Goal: Task Accomplishment & Management: Manage account settings

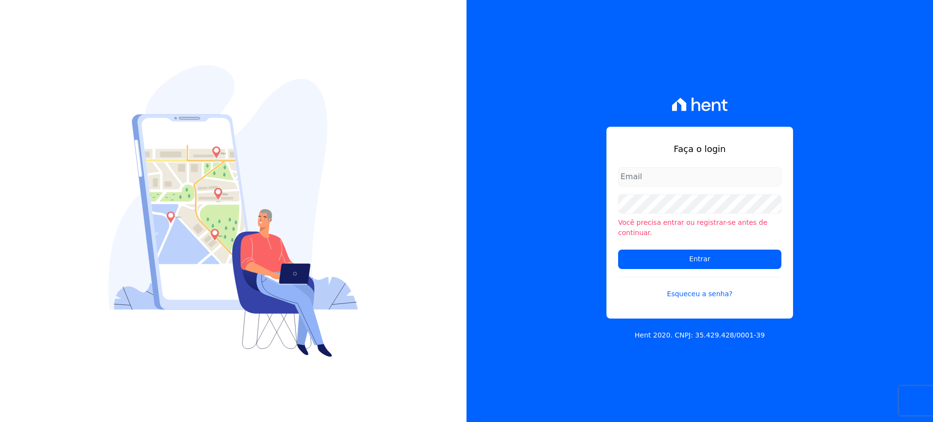
click at [707, 180] on input "email" at bounding box center [699, 176] width 163 height 19
type input "cobranca@construtorafarias.com.br"
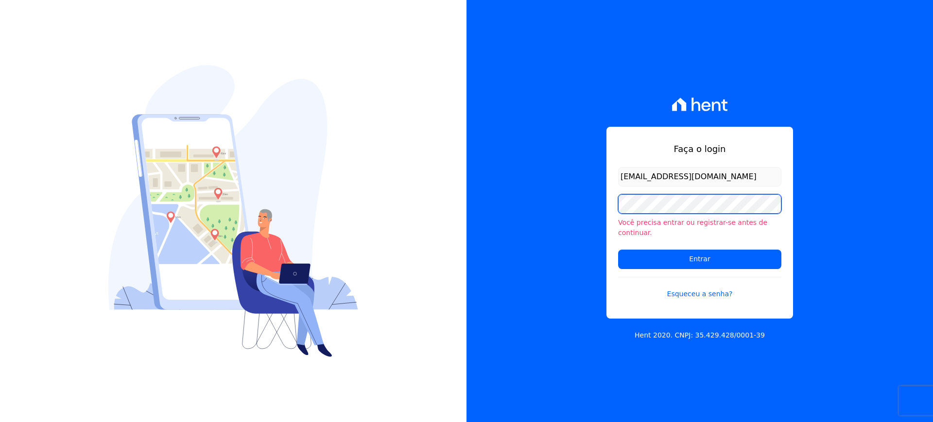
click at [618, 250] on input "Entrar" at bounding box center [699, 259] width 163 height 19
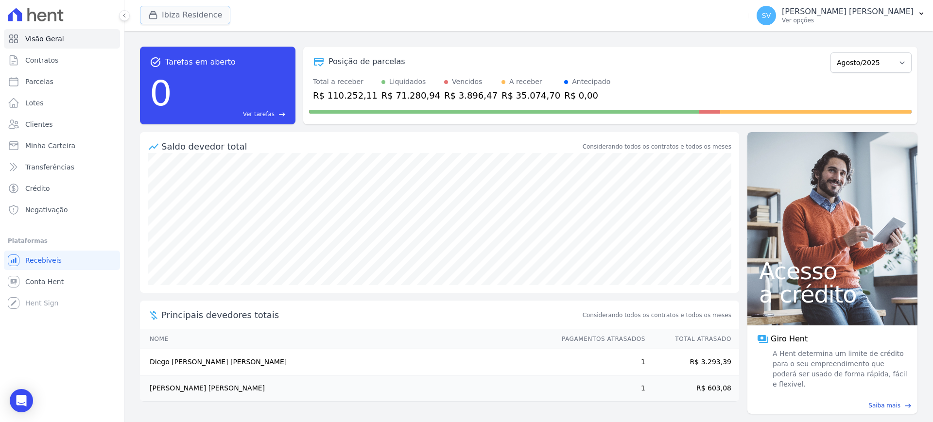
click at [179, 14] on button "Ibiza Residence" at bounding box center [185, 15] width 90 height 18
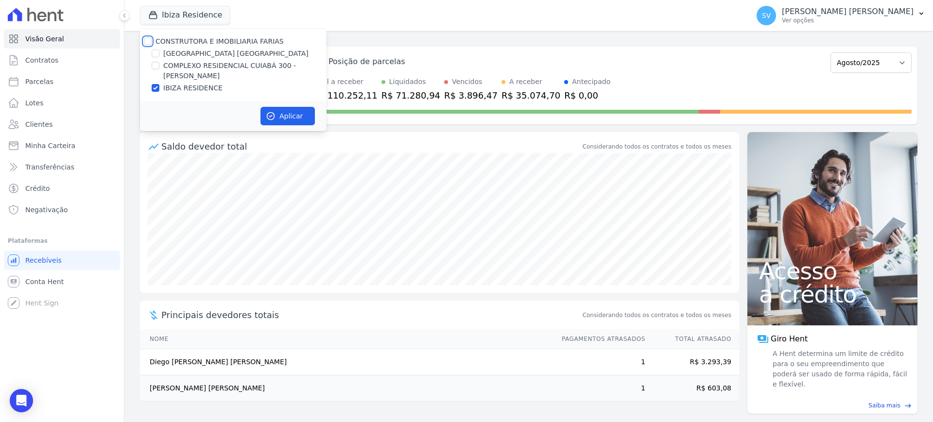
click at [148, 41] on input "CONSTRUTORA E IMOBILIARIA FARIAS" at bounding box center [148, 41] width 8 height 8
checkbox input "true"
click at [279, 114] on button "Aplicar" at bounding box center [288, 116] width 54 height 18
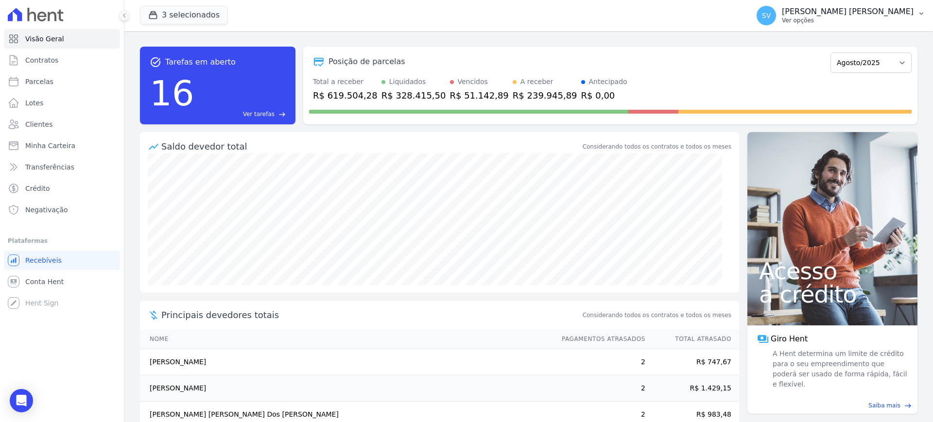
click at [835, 18] on p "Ver opções" at bounding box center [848, 21] width 132 height 8
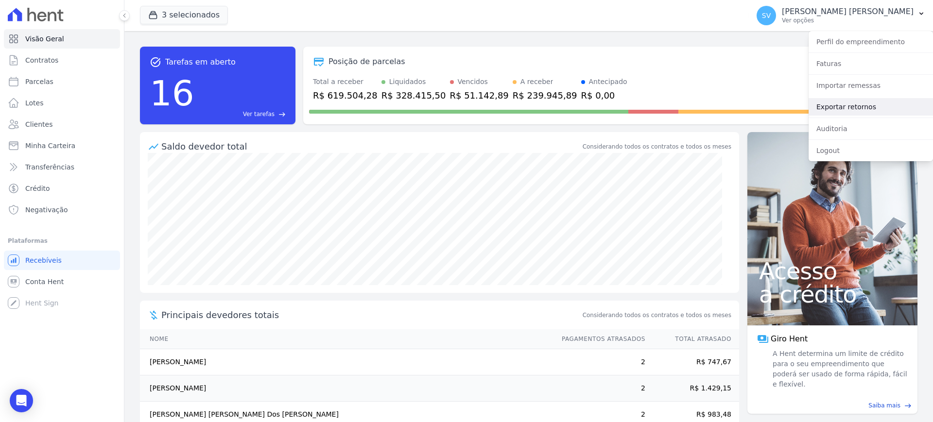
click at [824, 108] on link "Exportar retornos" at bounding box center [871, 107] width 124 height 18
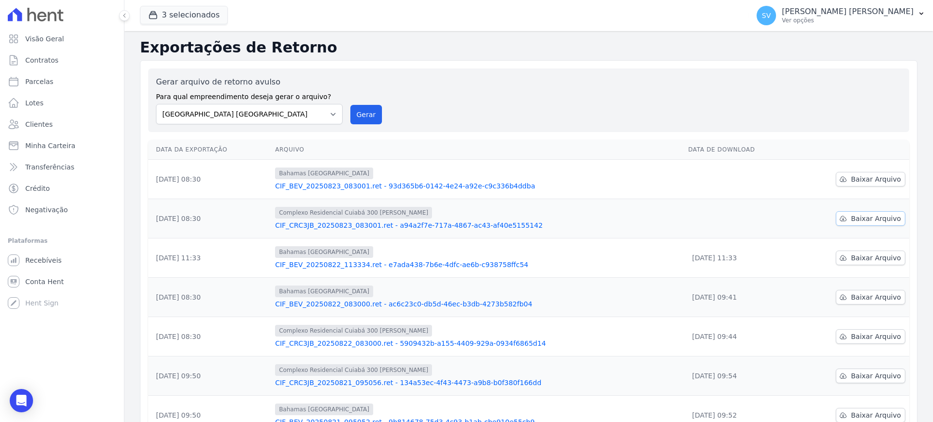
click at [870, 215] on span "Baixar Arquivo" at bounding box center [876, 219] width 50 height 10
click at [865, 177] on span "Baixar Arquivo" at bounding box center [876, 180] width 50 height 10
drag, startPoint x: 364, startPoint y: 114, endPoint x: 508, endPoint y: 95, distance: 145.6
click at [364, 114] on button "Gerar" at bounding box center [366, 114] width 32 height 19
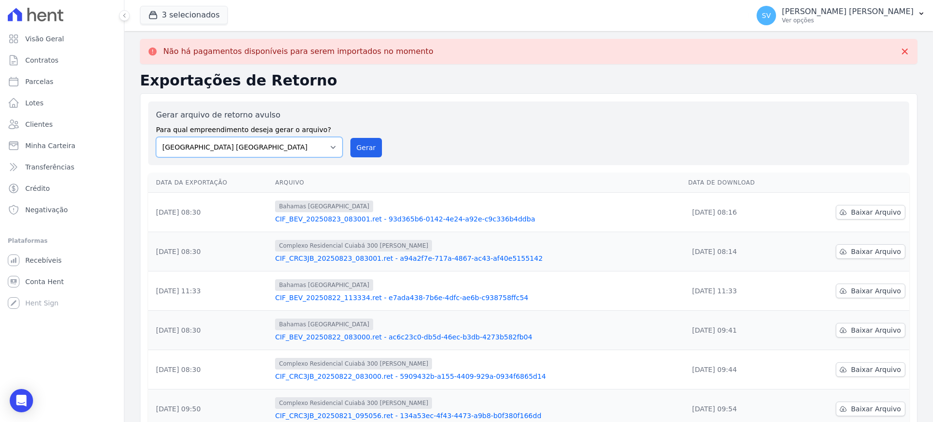
click at [333, 155] on select "BAHAMAS EAST VILLAGE COMPLEXO RESIDENCIAL CUIABÁ 300 - JOÃO DE BARRO IBIZA RESI…" at bounding box center [249, 147] width 187 height 20
select select "a999329b-d322-46c5-b2df-9163b092fb9b"
click at [156, 137] on select "BAHAMAS EAST VILLAGE COMPLEXO RESIDENCIAL CUIABÁ 300 - JOÃO DE BARRO IBIZA RESI…" at bounding box center [249, 147] width 187 height 20
click at [359, 154] on button "Gerar" at bounding box center [366, 147] width 32 height 19
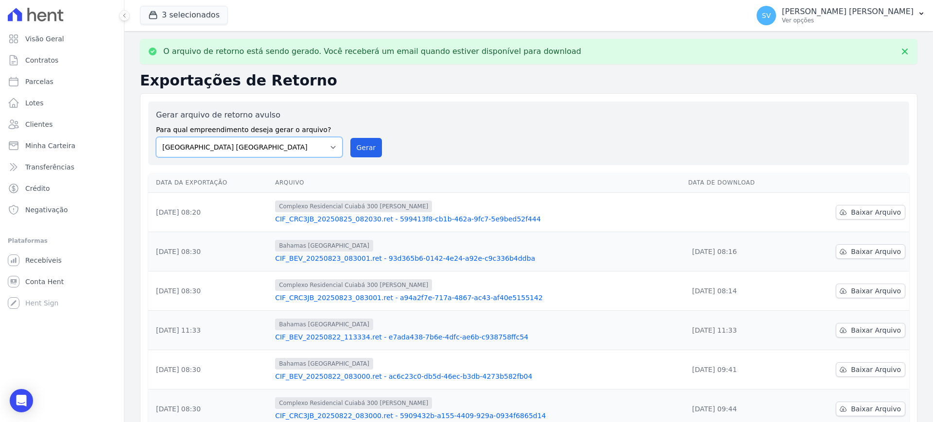
click at [328, 148] on select "BAHAMAS EAST VILLAGE COMPLEXO RESIDENCIAL CUIABÁ 300 - JOÃO DE BARRO IBIZA RESI…" at bounding box center [249, 147] width 187 height 20
select select "73a372cd-5640-41c8-aaea-11bd74619c10"
click at [156, 137] on select "BAHAMAS EAST VILLAGE COMPLEXO RESIDENCIAL CUIABÁ 300 - JOÃO DE BARRO IBIZA RESI…" at bounding box center [249, 147] width 187 height 20
drag, startPoint x: 383, startPoint y: 143, endPoint x: 368, endPoint y: 150, distance: 15.9
click at [382, 145] on div "Gerar arquivo de retorno avulso Para qual empreendimento deseja gerar o arquivo…" at bounding box center [529, 133] width 746 height 48
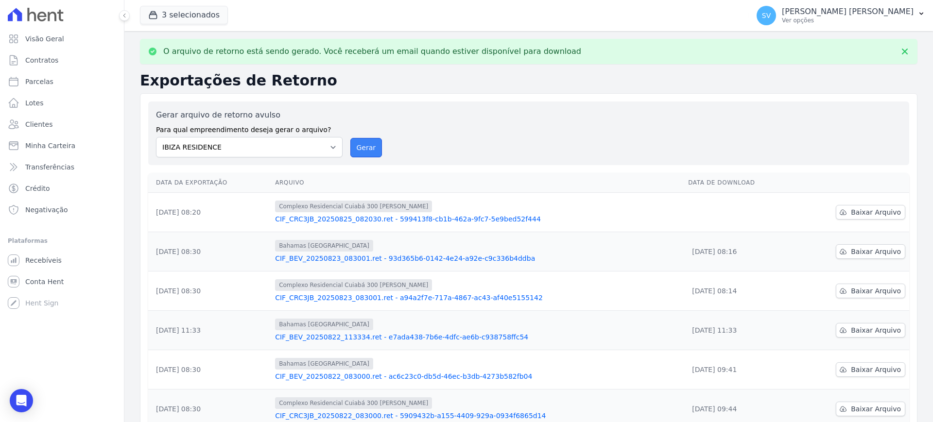
click at [368, 150] on button "Gerar" at bounding box center [366, 147] width 32 height 19
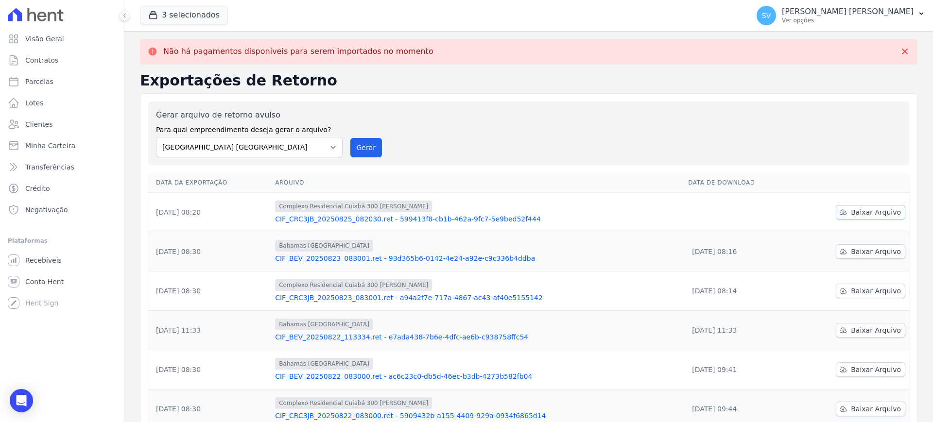
click at [869, 213] on span "Baixar Arquivo" at bounding box center [876, 213] width 50 height 10
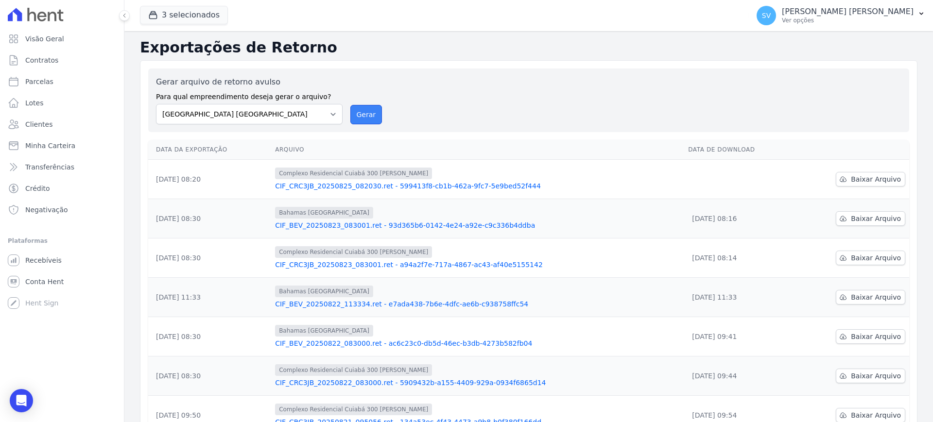
click at [362, 114] on button "Gerar" at bounding box center [366, 114] width 32 height 19
click at [35, 125] on span "Clientes" at bounding box center [38, 125] width 27 height 10
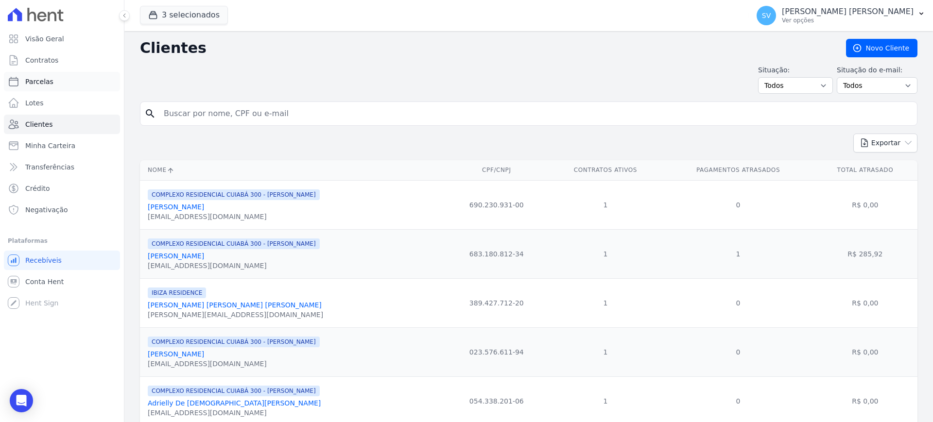
click at [53, 83] on link "Parcelas" at bounding box center [62, 81] width 116 height 19
select select
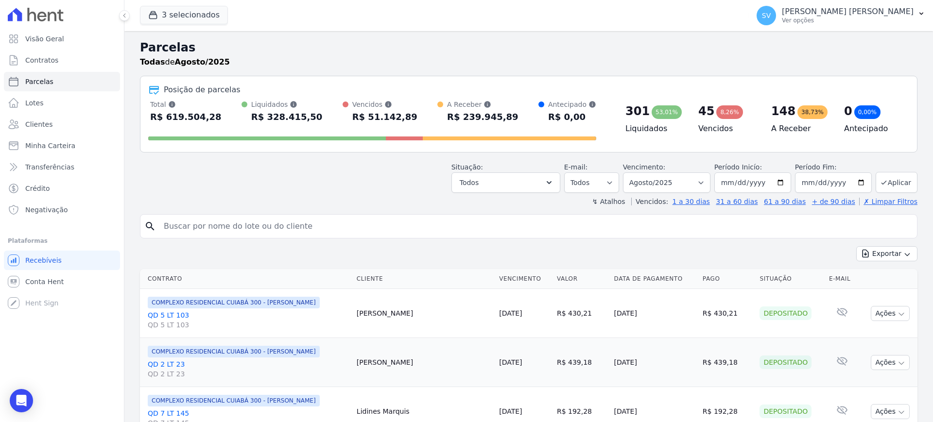
click at [271, 223] on input "search" at bounding box center [535, 226] width 755 height 19
type input "deolaine"
select select
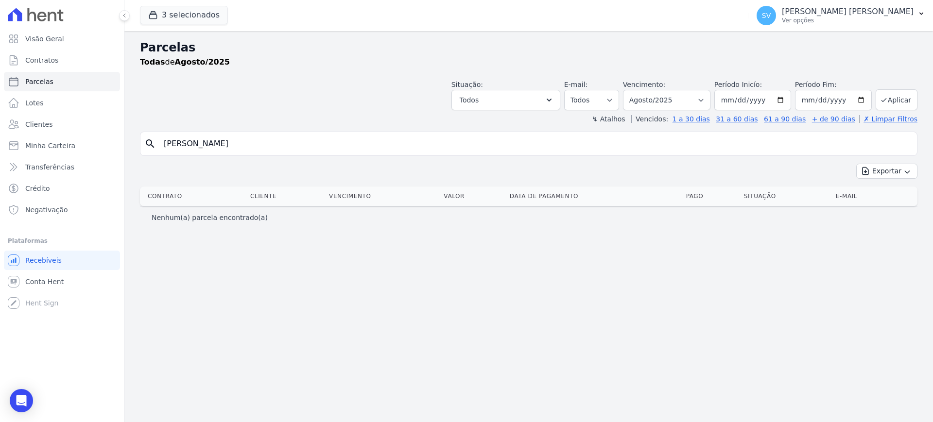
click at [175, 145] on input "deolaine" at bounding box center [535, 143] width 755 height 19
type input "delaine"
select select
drag, startPoint x: 248, startPoint y: 148, endPoint x: 100, endPoint y: 143, distance: 148.8
click at [105, 143] on div "Visão Geral Contratos Parcelas Lotes Clientes Minha Carteira Transferências Cré…" at bounding box center [466, 211] width 933 height 422
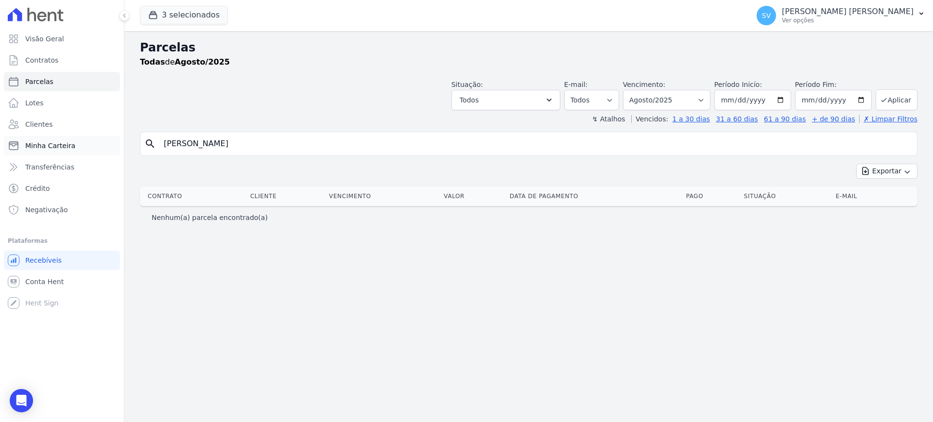
paste input "DELANIA REBOUCAS NERIS"
type input "DELANIA REBOUCAS NERIS"
select select
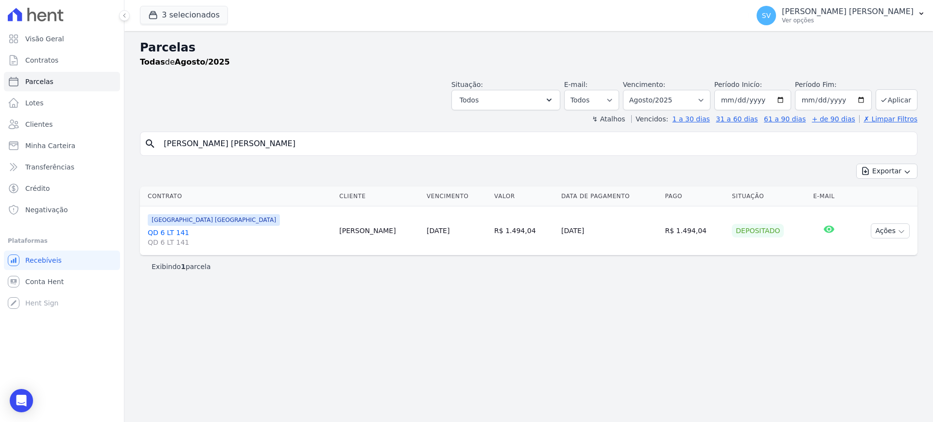
click at [171, 232] on link "QD 6 LT 141 QD 6 LT 141" at bounding box center [240, 237] width 184 height 19
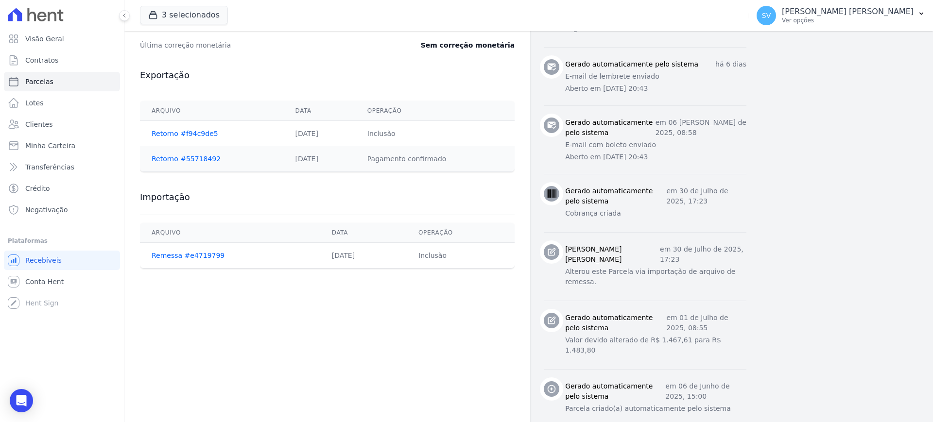
scroll to position [485, 0]
click at [175, 159] on link "Retorno #55718492" at bounding box center [186, 159] width 69 height 8
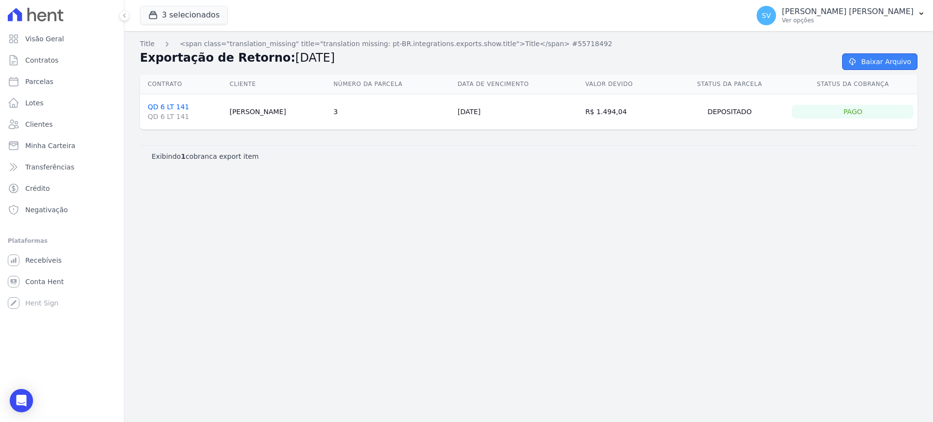
click at [888, 64] on link "Baixar Arquivo" at bounding box center [879, 61] width 75 height 17
drag, startPoint x: 551, startPoint y: 210, endPoint x: 105, endPoint y: 133, distance: 452.3
click at [542, 200] on div "Title <span class="translation_missing" title="translation missing: pt-BR.integ…" at bounding box center [528, 226] width 809 height 391
click at [49, 40] on span "Visão Geral" at bounding box center [44, 39] width 39 height 10
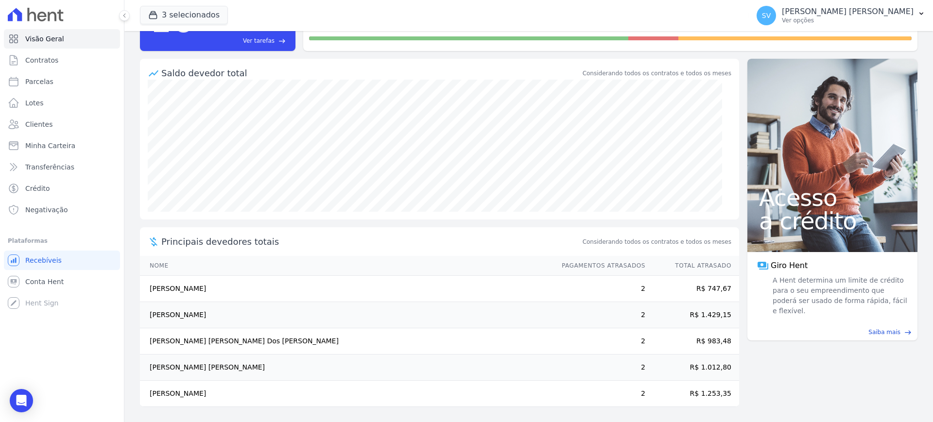
scroll to position [74, 0]
click at [490, 57] on div "task_alt Tarefas em aberto 16 Ver tarefas east Posição de parcelas Outubro/2022…" at bounding box center [529, 11] width 778 height 93
click at [803, 13] on p "[PERSON_NAME]" at bounding box center [848, 12] width 132 height 10
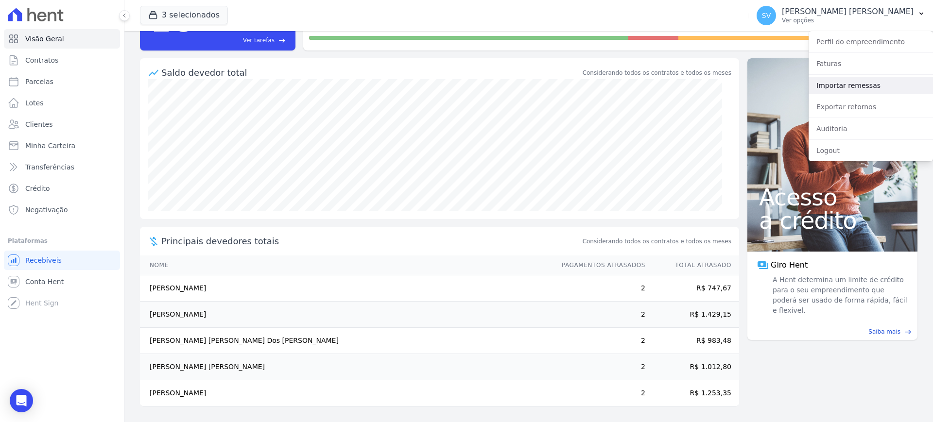
click at [858, 77] on link "Importar remessas" at bounding box center [871, 86] width 124 height 18
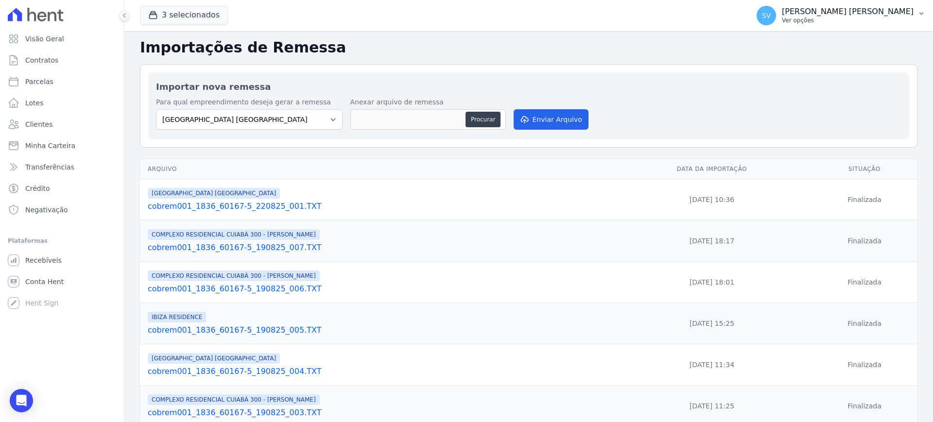
click at [853, 8] on div "SV SHIRLEY VANESSA SOUSA ALVES Ver opções Perfil do empreendimento Faturas Impo…" at bounding box center [841, 15] width 184 height 31
drag, startPoint x: 852, startPoint y: 14, endPoint x: 854, endPoint y: 28, distance: 14.2
click at [852, 14] on p "[PERSON_NAME]" at bounding box center [848, 12] width 132 height 10
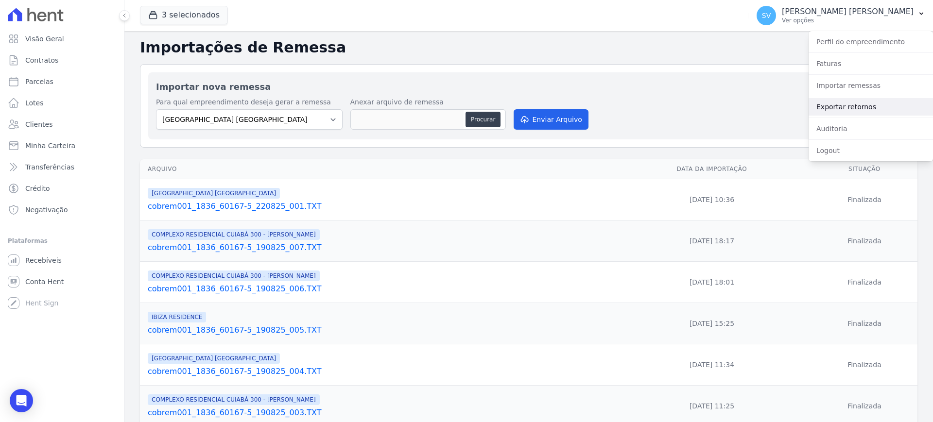
click at [853, 105] on link "Exportar retornos" at bounding box center [871, 107] width 124 height 18
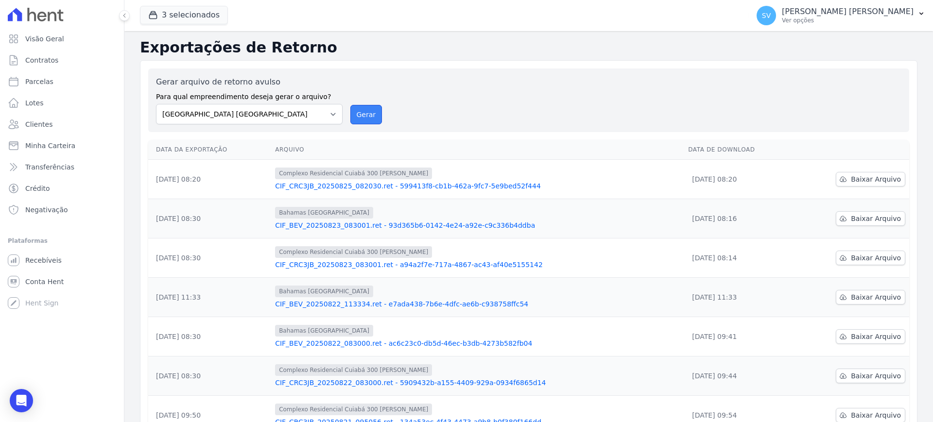
click at [360, 119] on button "Gerar" at bounding box center [366, 114] width 32 height 19
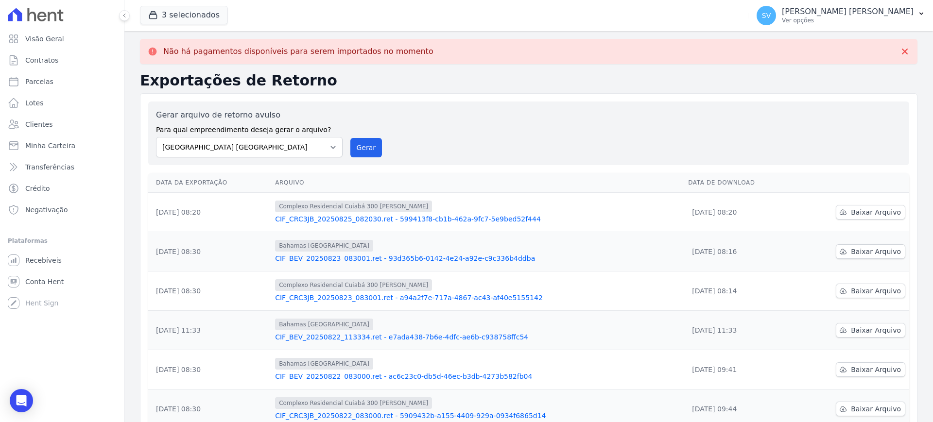
click at [332, 115] on label "Gerar arquivo de retorno avulso" at bounding box center [249, 115] width 187 height 12
drag, startPoint x: 326, startPoint y: 145, endPoint x: 332, endPoint y: 146, distance: 5.9
click at [329, 145] on select "BAHAMAS EAST VILLAGE COMPLEXO RESIDENCIAL CUIABÁ 300 - JOÃO DE BARRO IBIZA RESI…" at bounding box center [249, 147] width 187 height 20
select select "a999329b-d322-46c5-b2df-9163b092fb9b"
click at [156, 137] on select "BAHAMAS EAST VILLAGE COMPLEXO RESIDENCIAL CUIABÁ 300 - JOÃO DE BARRO IBIZA RESI…" at bounding box center [249, 147] width 187 height 20
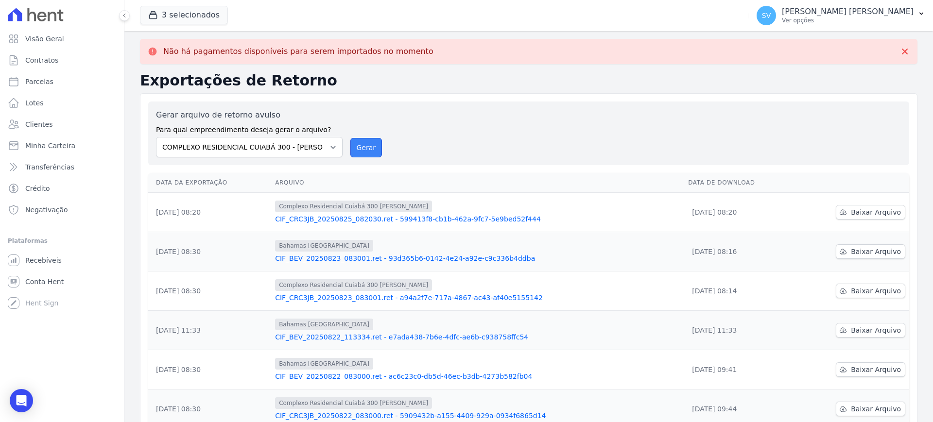
click at [362, 148] on button "Gerar" at bounding box center [366, 147] width 32 height 19
drag, startPoint x: 329, startPoint y: 148, endPoint x: 318, endPoint y: 153, distance: 11.3
click at [329, 148] on select "BAHAMAS EAST VILLAGE COMPLEXO RESIDENCIAL CUIABÁ 300 - JOÃO DE BARRO IBIZA RESI…" at bounding box center [249, 147] width 187 height 20
select select "73a372cd-5640-41c8-aaea-11bd74619c10"
click at [156, 137] on select "BAHAMAS EAST VILLAGE COMPLEXO RESIDENCIAL CUIABÁ 300 - JOÃO DE BARRO IBIZA RESI…" at bounding box center [249, 147] width 187 height 20
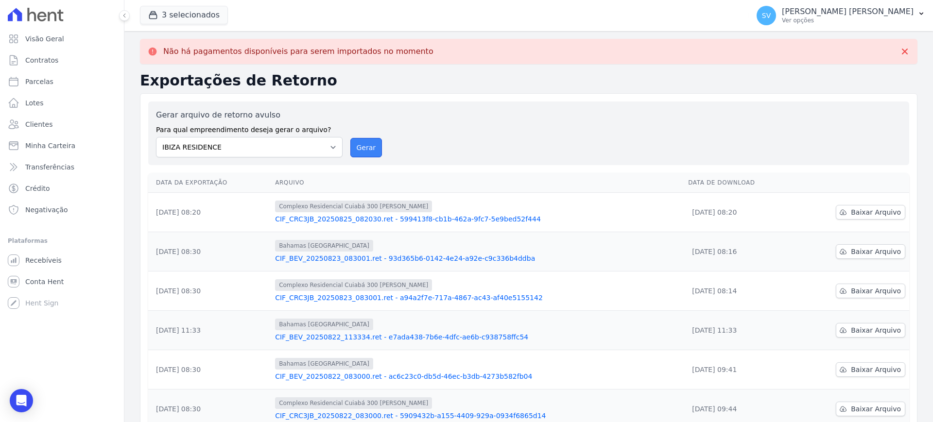
click at [366, 145] on button "Gerar" at bounding box center [366, 147] width 32 height 19
click at [446, 104] on div "Gerar arquivo de retorno avulso Para qual empreendimento deseja gerar o arquivo…" at bounding box center [528, 134] width 761 height 64
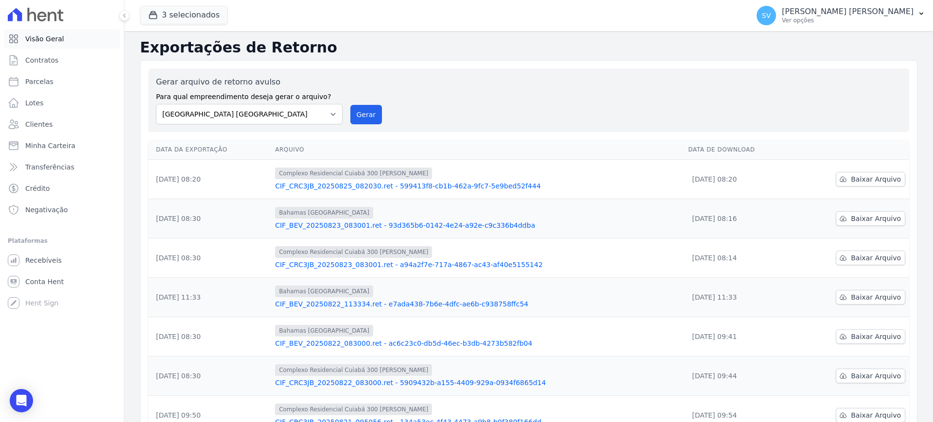
click at [36, 37] on span "Visão Geral" at bounding box center [44, 39] width 39 height 10
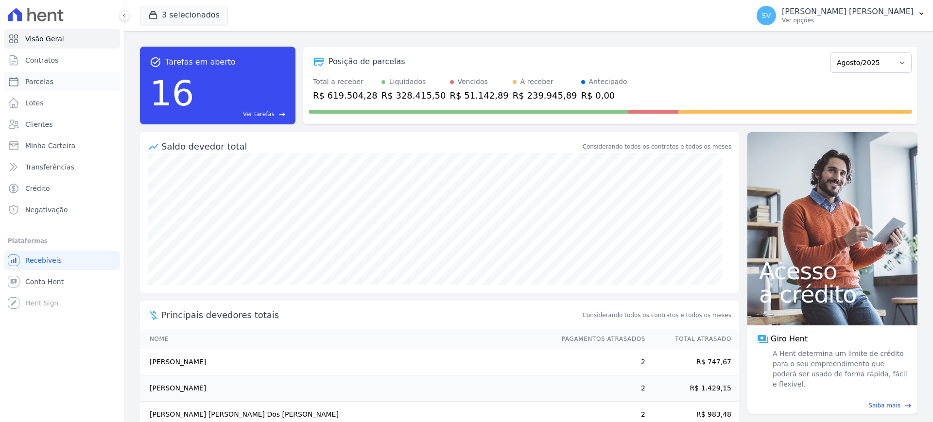
click at [38, 82] on span "Parcelas" at bounding box center [39, 82] width 28 height 10
click at [825, 7] on p "[PERSON_NAME]" at bounding box center [848, 12] width 132 height 10
select select
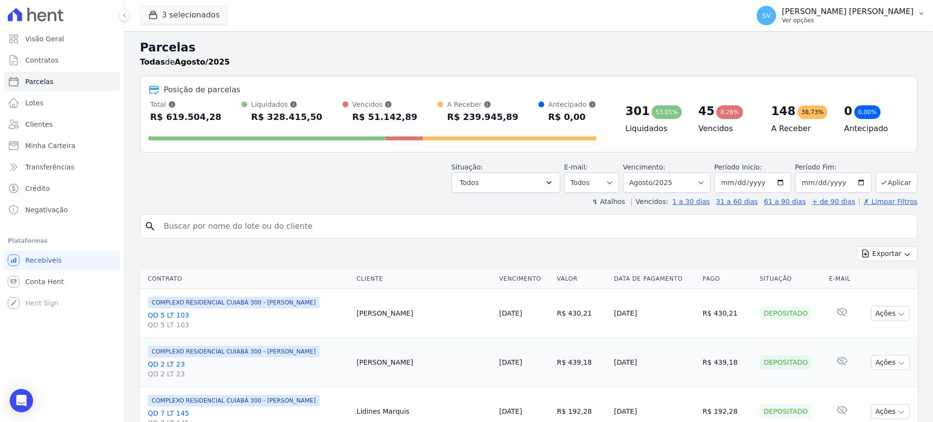
click at [825, 14] on p "[PERSON_NAME]" at bounding box center [848, 12] width 132 height 10
click at [824, 14] on p "[PERSON_NAME]" at bounding box center [848, 12] width 132 height 10
click at [816, 7] on p "[PERSON_NAME]" at bounding box center [848, 12] width 132 height 10
click at [816, 11] on p "[PERSON_NAME]" at bounding box center [848, 12] width 132 height 10
click at [820, 8] on p "[PERSON_NAME]" at bounding box center [848, 12] width 132 height 10
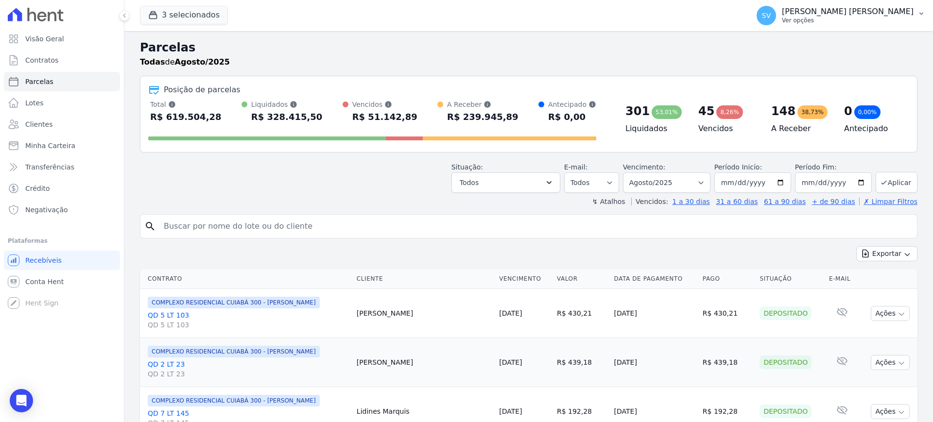
click at [820, 8] on p "[PERSON_NAME]" at bounding box center [848, 12] width 132 height 10
click at [554, 179] on icon "button" at bounding box center [549, 183] width 10 height 10
click at [554, 180] on icon "button" at bounding box center [549, 183] width 10 height 10
click at [554, 186] on icon "button" at bounding box center [549, 183] width 10 height 10
click at [554, 183] on icon "button" at bounding box center [549, 183] width 10 height 10
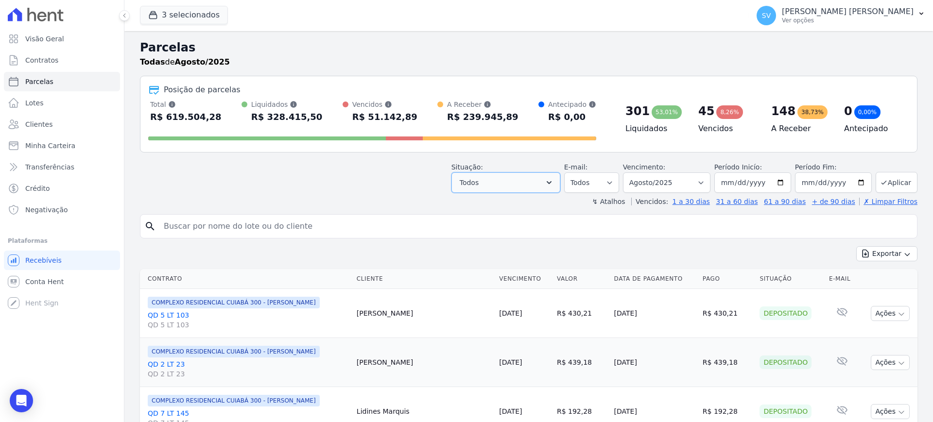
click at [554, 183] on icon "button" at bounding box center [549, 183] width 10 height 10
click at [554, 178] on icon "button" at bounding box center [549, 183] width 10 height 10
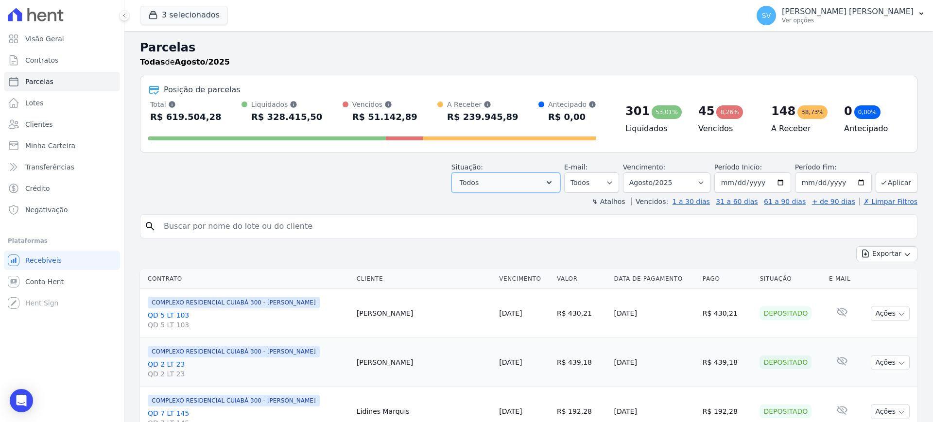
click at [554, 178] on icon "button" at bounding box center [549, 183] width 10 height 10
click at [257, 178] on div "Situação: Agendado Em Aberto Pago Processando Cancelado Vencido Transferindo De…" at bounding box center [529, 175] width 778 height 35
drag, startPoint x: 557, startPoint y: 172, endPoint x: 553, endPoint y: 181, distance: 9.8
click at [553, 181] on button "Todos" at bounding box center [506, 183] width 109 height 20
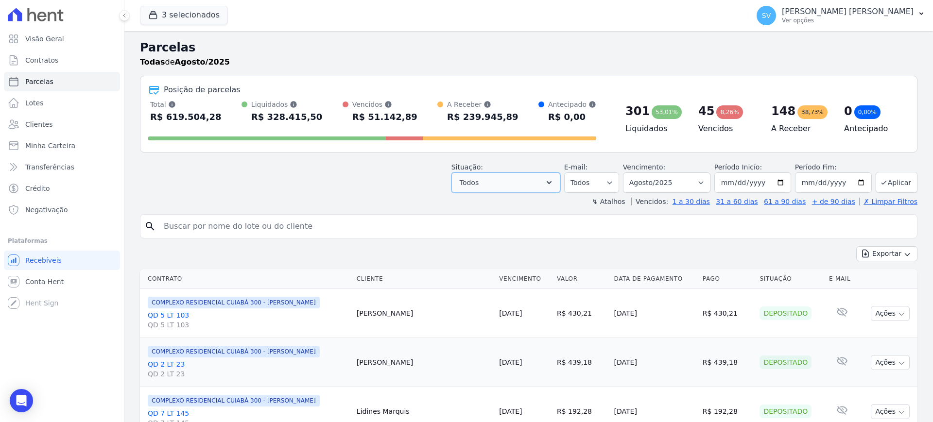
click at [553, 182] on icon "button" at bounding box center [549, 183] width 10 height 10
click at [700, 182] on select "Filtrar por período ──────── Todos os meses Outubro/2022 Novembro/2022 Dezembro…" at bounding box center [667, 183] width 88 height 20
drag, startPoint x: 726, startPoint y: 184, endPoint x: 730, endPoint y: 193, distance: 9.1
click at [725, 184] on input "[DATE]" at bounding box center [753, 183] width 77 height 20
type input "[DATE]"
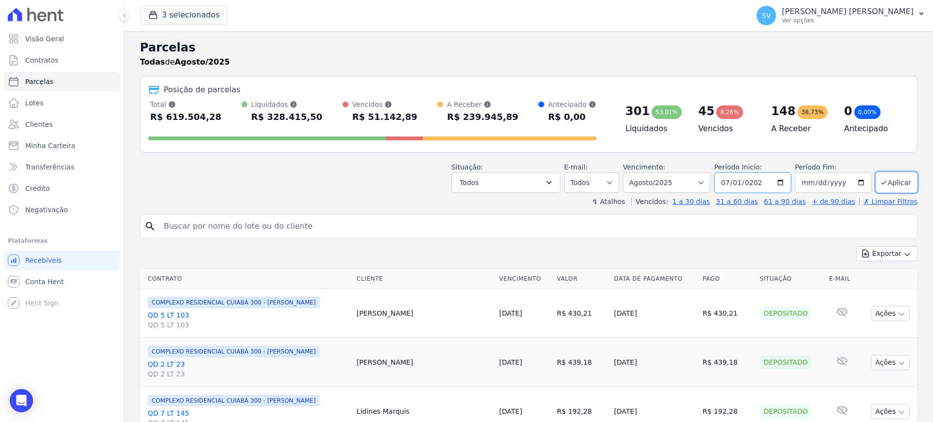
type input "[DATE]"
click at [842, 186] on input "[DATE]" at bounding box center [833, 183] width 77 height 20
click at [543, 180] on button "Todos" at bounding box center [506, 183] width 109 height 20
click at [545, 183] on button "Todos" at bounding box center [506, 183] width 109 height 20
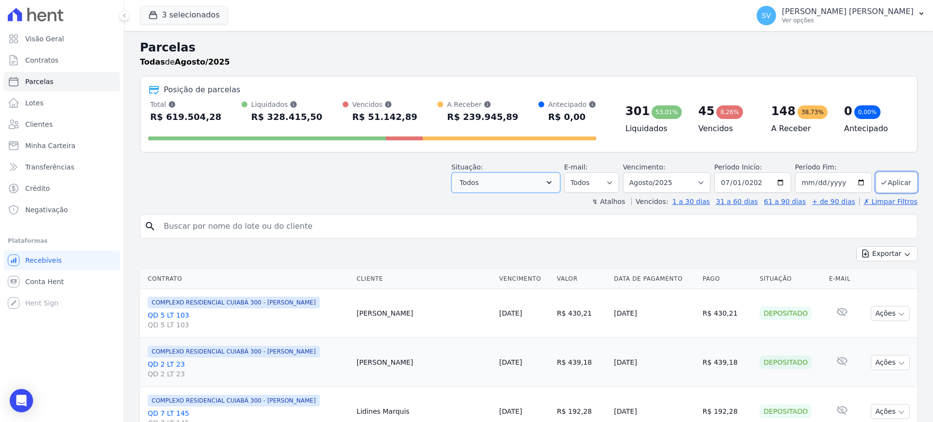
click at [553, 180] on icon "button" at bounding box center [549, 183] width 10 height 10
click at [554, 180] on icon "button" at bounding box center [549, 183] width 10 height 10
click at [619, 180] on select "Todos Lido Não-lido" at bounding box center [591, 183] width 55 height 20
click at [613, 183] on select "Todos Lido Não-lido" at bounding box center [591, 183] width 55 height 20
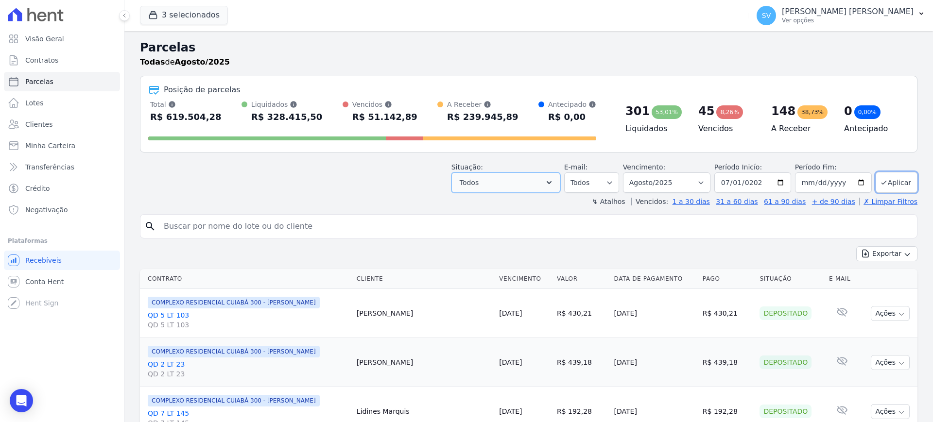
click at [560, 185] on button "Todos" at bounding box center [506, 183] width 109 height 20
click at [554, 184] on icon "button" at bounding box center [549, 183] width 10 height 10
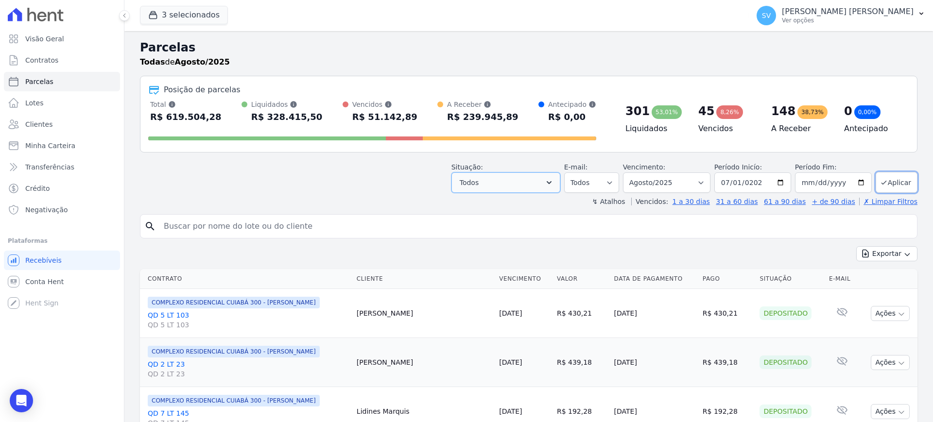
click at [554, 184] on icon "button" at bounding box center [549, 183] width 10 height 10
click at [513, 184] on button "Todos" at bounding box center [506, 183] width 109 height 20
drag, startPoint x: 484, startPoint y: 186, endPoint x: 262, endPoint y: 187, distance: 222.6
click at [460, 187] on button "Todos" at bounding box center [506, 183] width 109 height 20
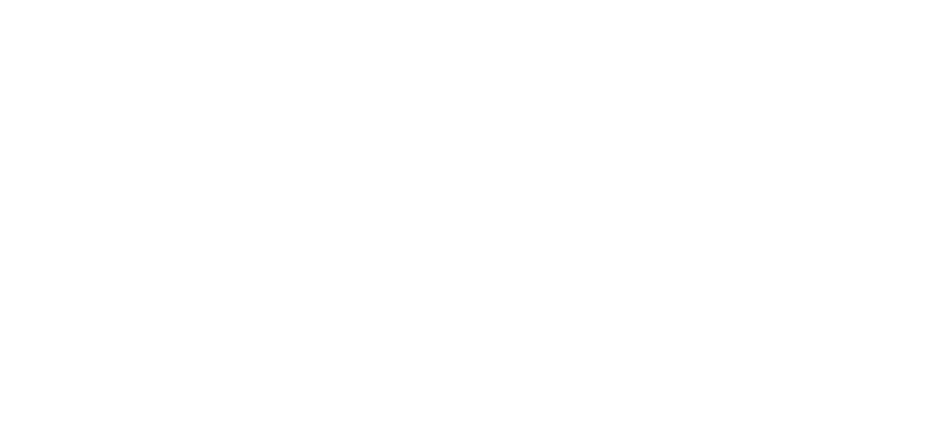
select select
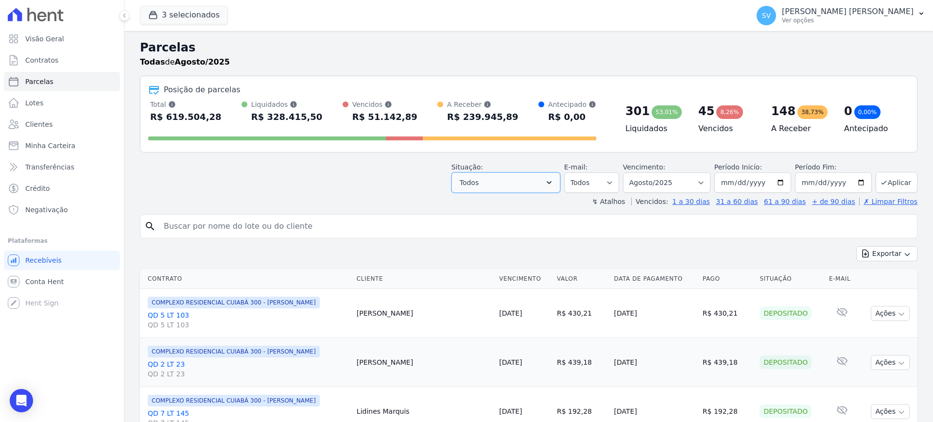
click at [484, 183] on button "Todos" at bounding box center [506, 183] width 109 height 20
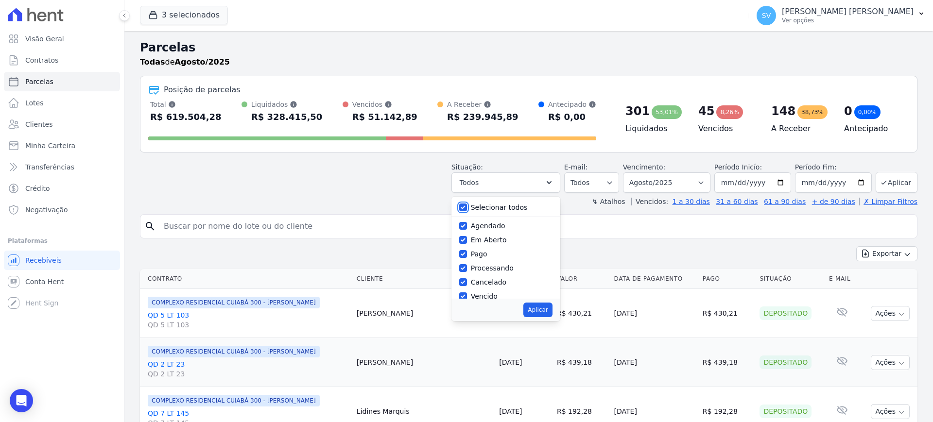
click at [467, 209] on input "Selecionar todos" at bounding box center [463, 208] width 8 height 8
checkbox input "false"
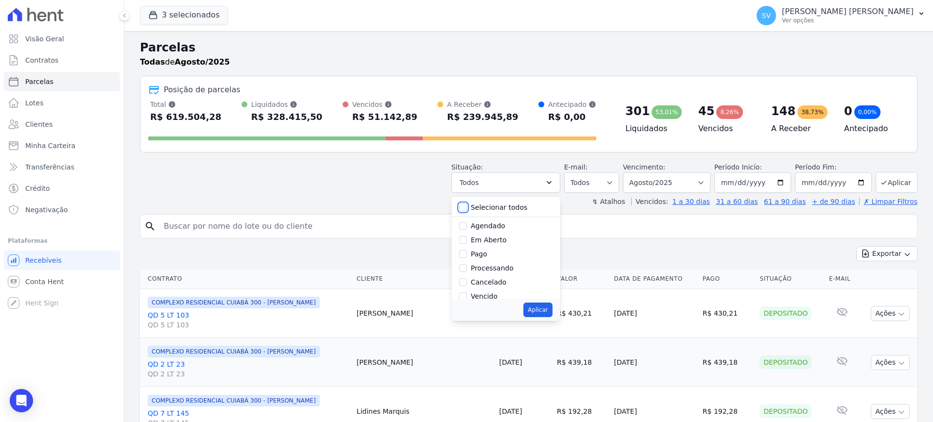
checkbox input "false"
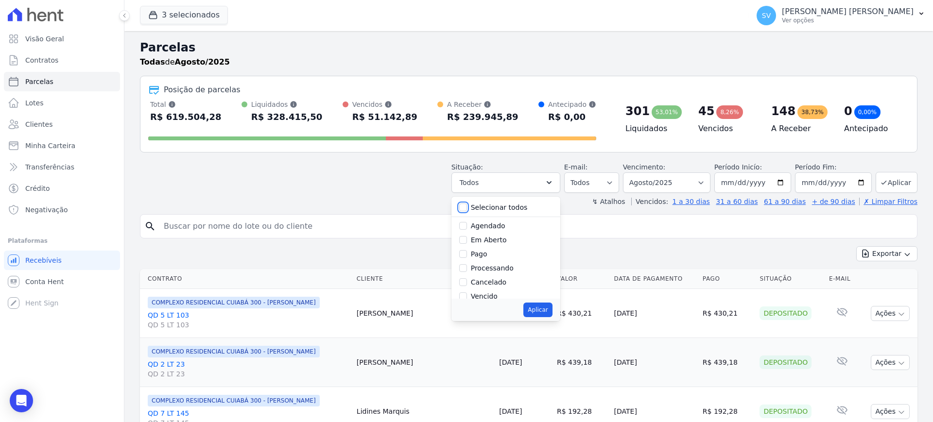
checkbox input "false"
click at [467, 295] on input "Vencido" at bounding box center [463, 297] width 8 height 8
checkbox input "true"
click at [547, 311] on button "Aplicar" at bounding box center [538, 310] width 29 height 15
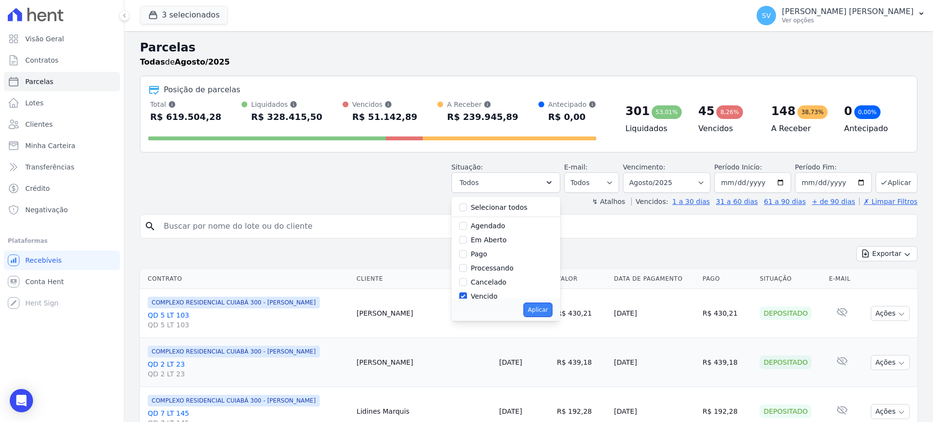
select select "overdue"
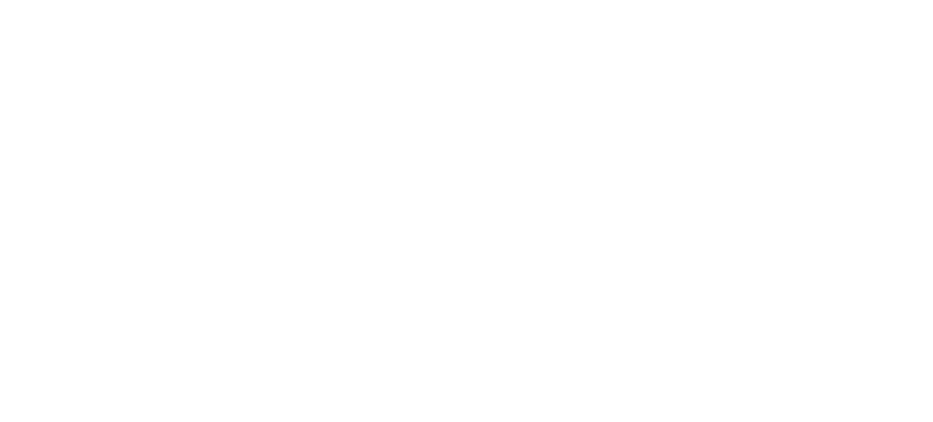
select select
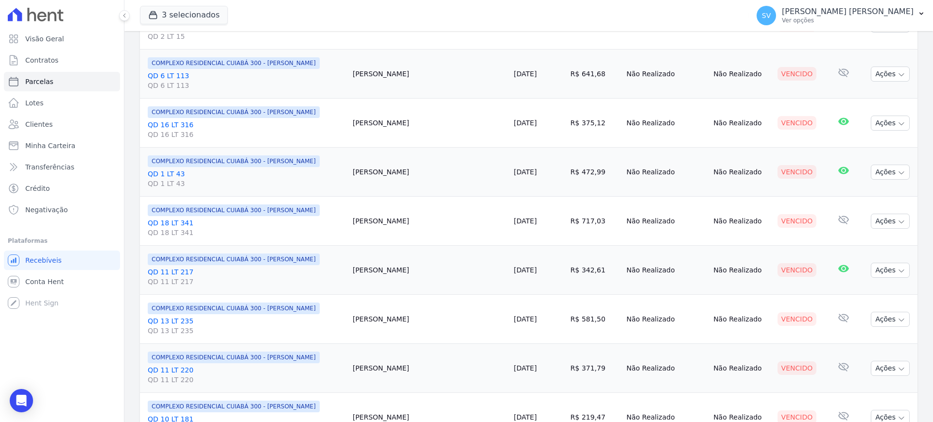
scroll to position [1054, 0]
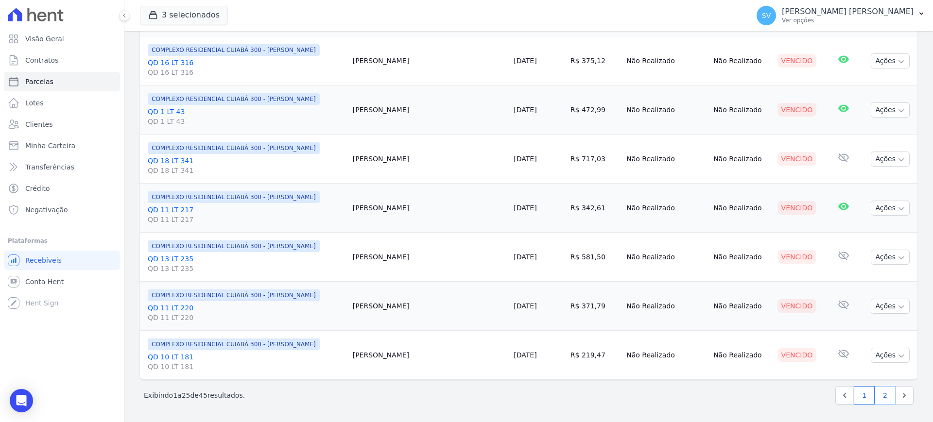
click at [876, 396] on link "2" at bounding box center [885, 395] width 21 height 18
click at [881, 395] on link "2" at bounding box center [885, 395] width 21 height 18
click at [895, 397] on link "Next" at bounding box center [904, 395] width 18 height 18
select select
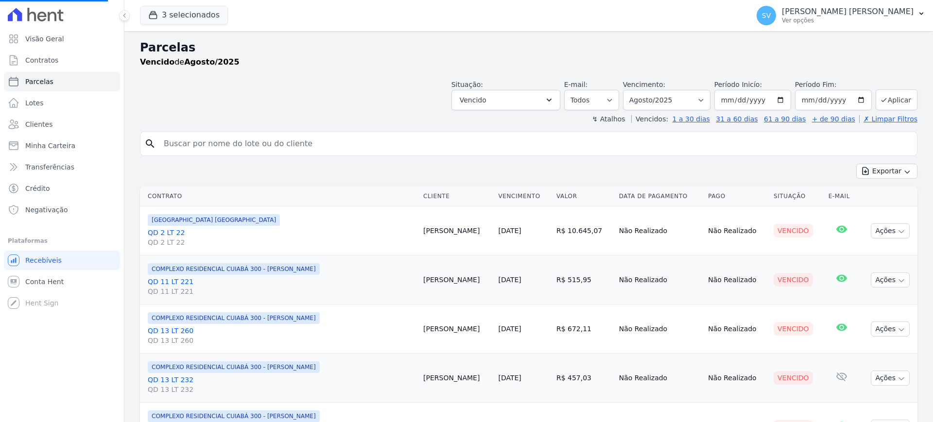
click at [839, 396] on td "Nenhum e-mail lido" at bounding box center [842, 378] width 34 height 49
select select
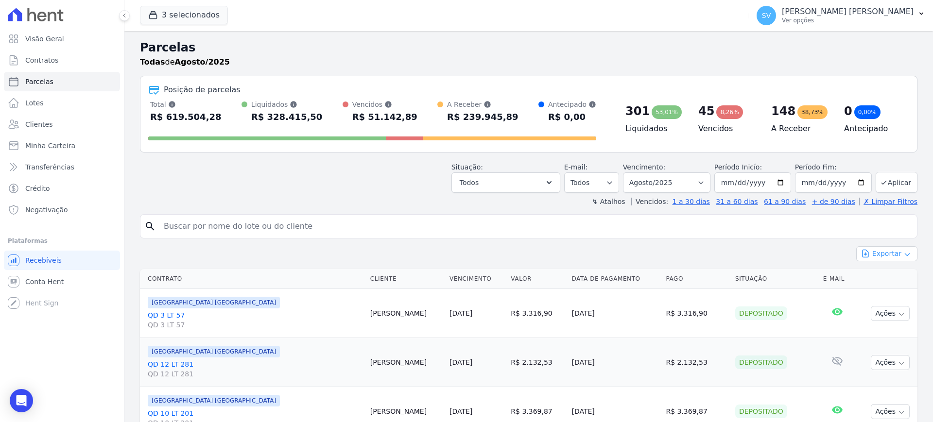
click at [878, 256] on button "Exportar" at bounding box center [887, 253] width 61 height 15
drag, startPoint x: 784, startPoint y: 232, endPoint x: 769, endPoint y: 208, distance: 28.6
click at [782, 228] on input "search" at bounding box center [535, 226] width 755 height 19
click at [775, 184] on input "2025-08-01" at bounding box center [753, 183] width 77 height 20
type input "[DATE]"
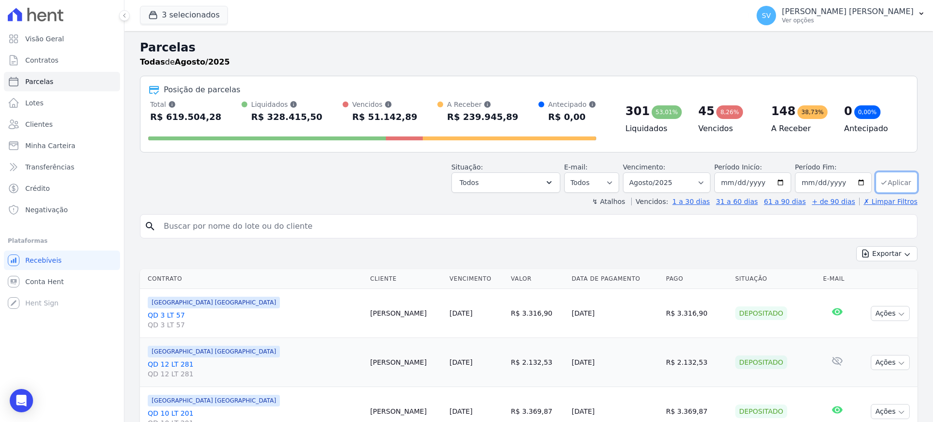
click at [894, 186] on button "Aplicar" at bounding box center [897, 182] width 42 height 21
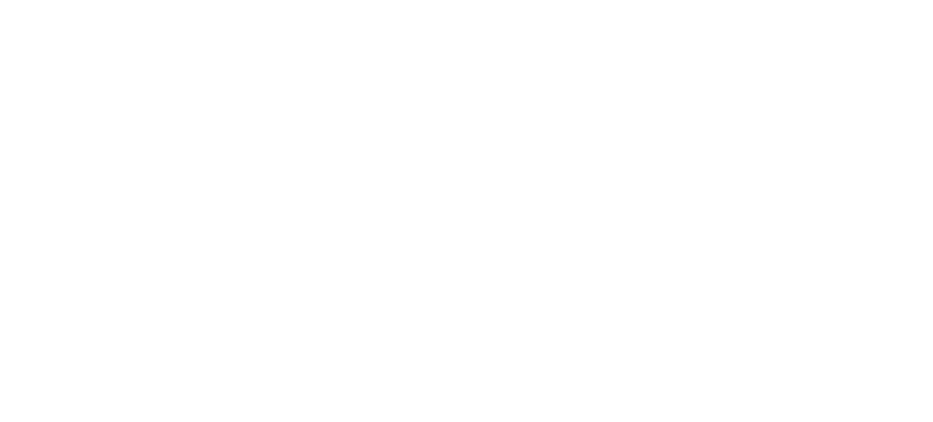
select select
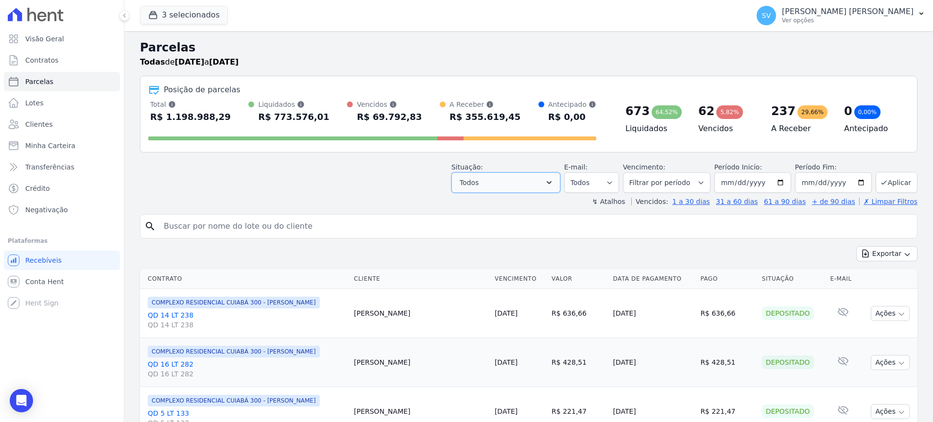
click at [552, 183] on icon "button" at bounding box center [549, 182] width 5 height 3
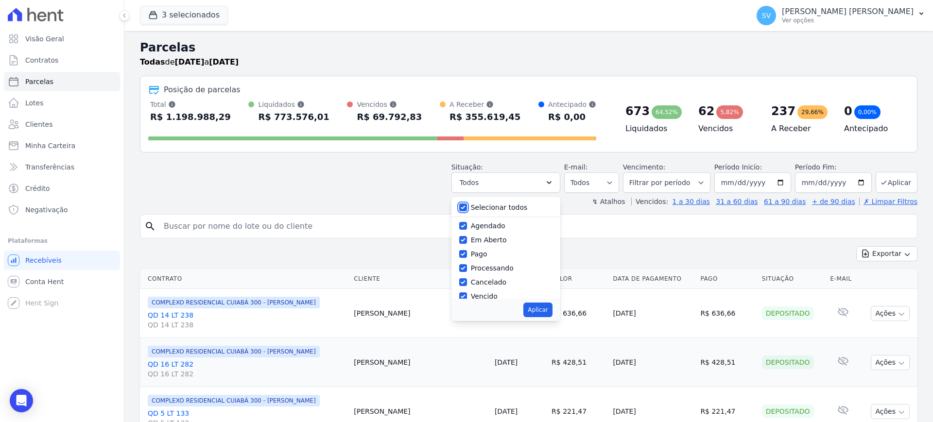
click at [467, 208] on input "Selecionar todos" at bounding box center [463, 208] width 8 height 8
checkbox input "false"
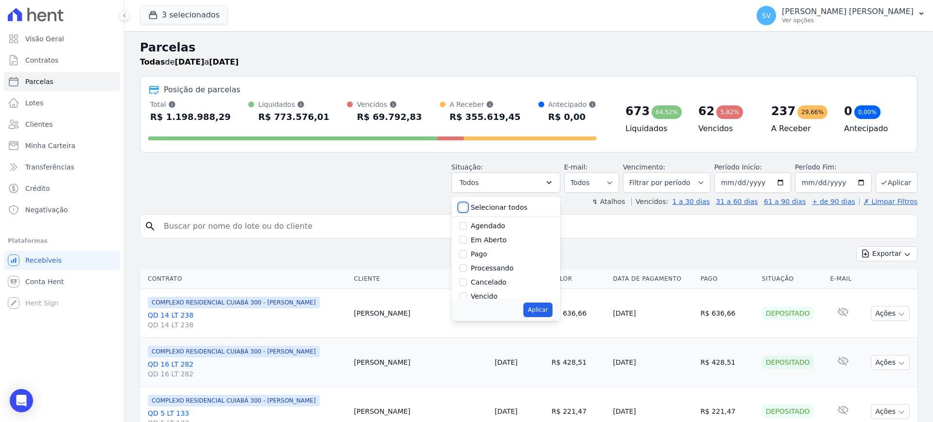
checkbox input "false"
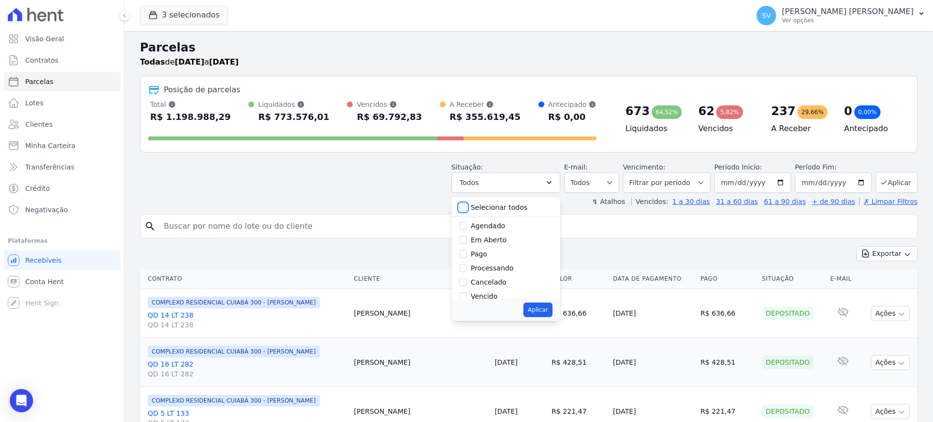
checkbox input "false"
click at [467, 240] on div at bounding box center [463, 236] width 8 height 10
click at [467, 236] on input "Vencido" at bounding box center [463, 236] width 8 height 8
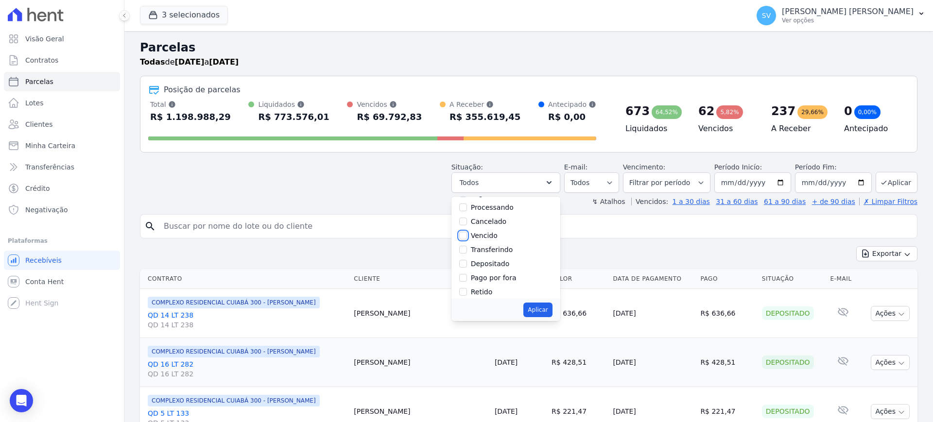
checkbox input "true"
click at [543, 311] on button "Aplicar" at bounding box center [538, 310] width 29 height 15
select select "overdue"
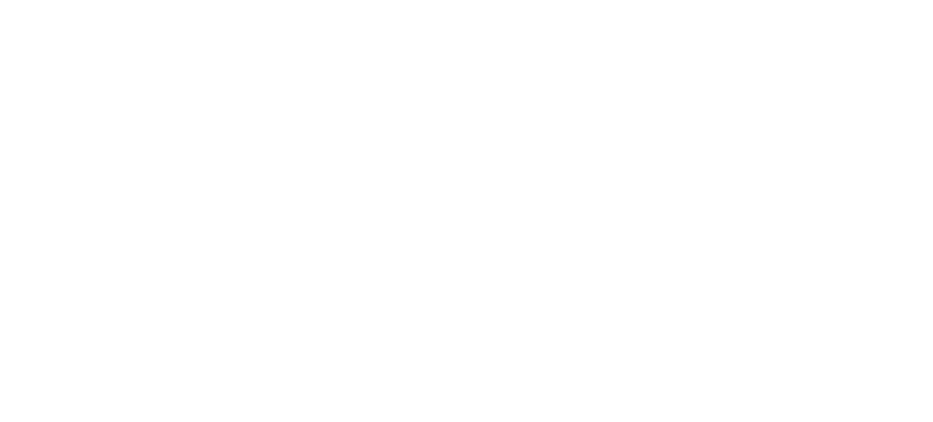
select select
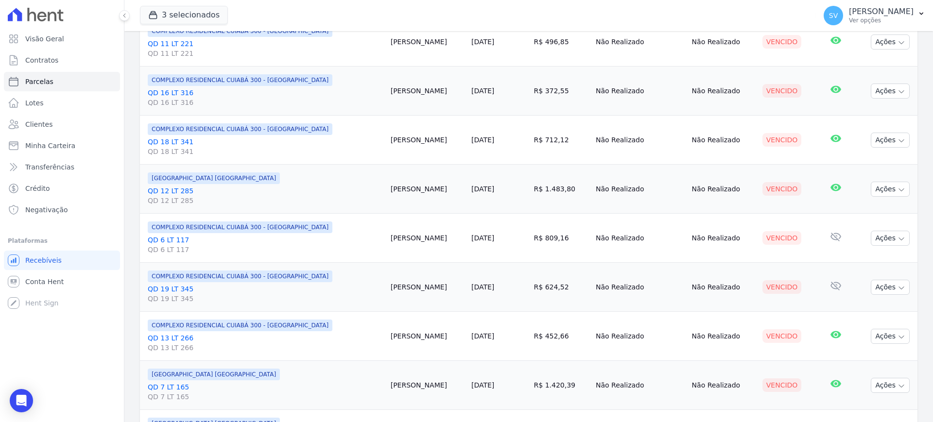
scroll to position [82, 0]
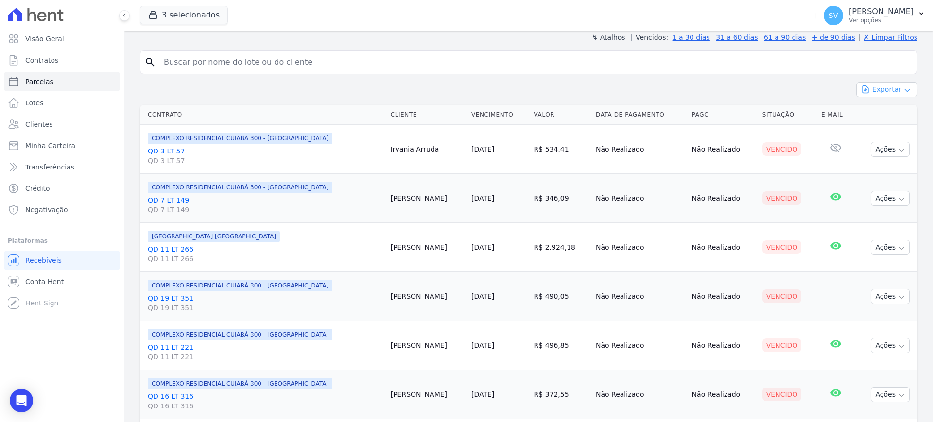
click at [889, 91] on button "Exportar" at bounding box center [887, 89] width 61 height 15
click at [870, 126] on span "Exportar CSV" at bounding box center [886, 129] width 52 height 10
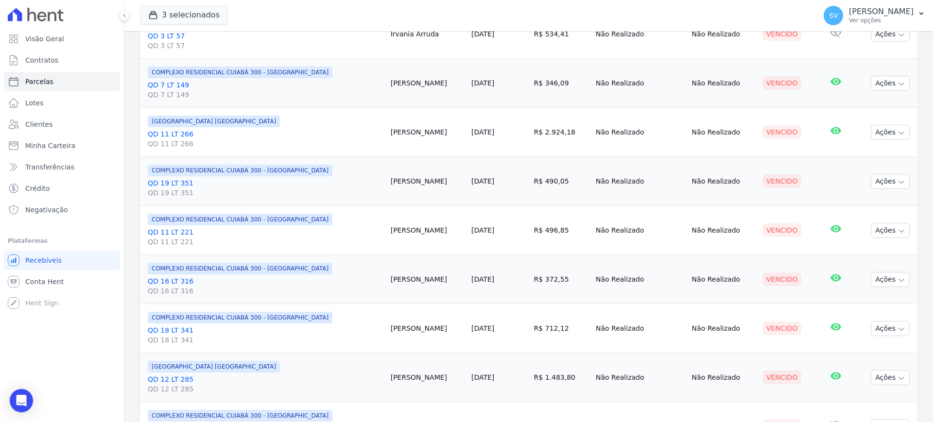
scroll to position [0, 0]
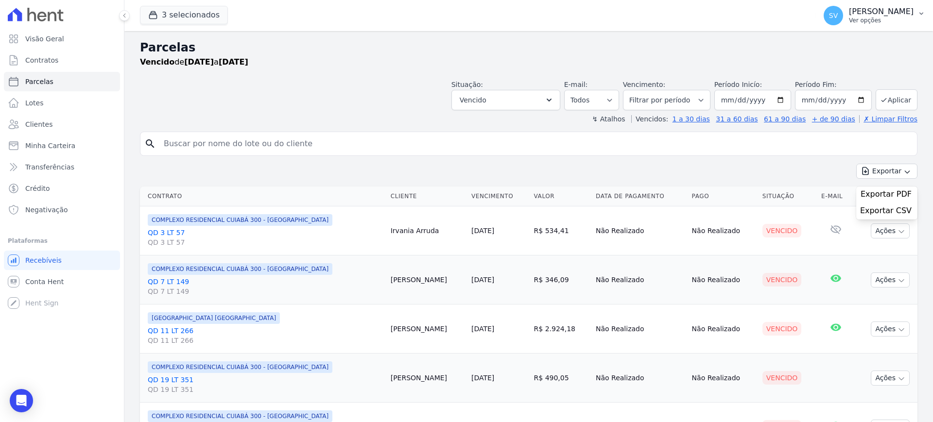
click at [849, 18] on p "Ver opções" at bounding box center [881, 21] width 65 height 8
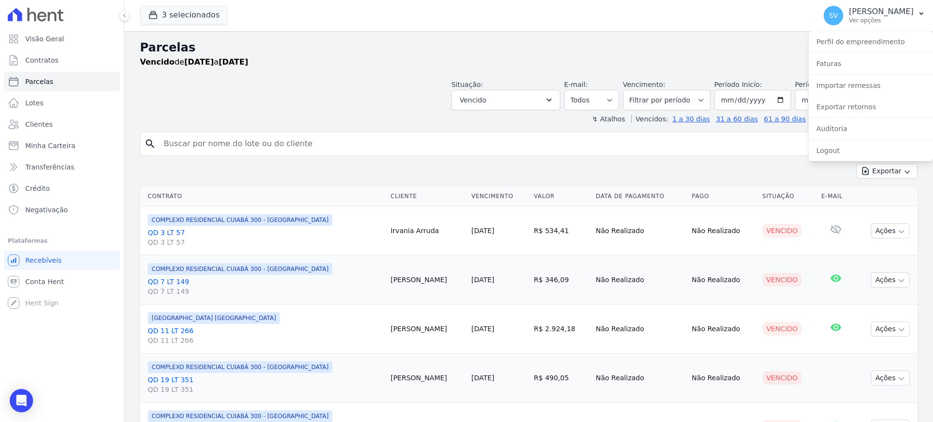
click at [589, 42] on h2 "Parcelas" at bounding box center [529, 48] width 778 height 18
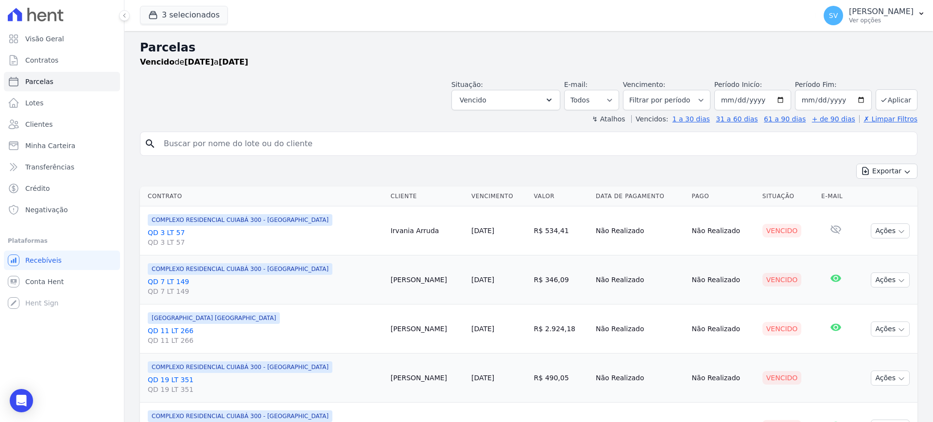
click at [310, 144] on input "search" at bounding box center [535, 143] width 755 height 19
paste input "[PERSON_NAME]"
type input "[PERSON_NAME]"
select select
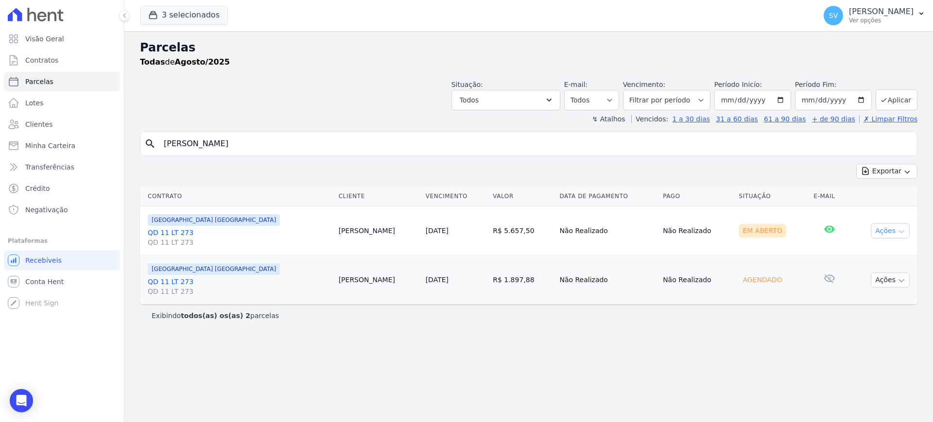
click at [885, 232] on button "Ações" at bounding box center [890, 231] width 39 height 15
click at [853, 256] on link "Ver boleto" at bounding box center [886, 254] width 93 height 18
